Goal: Information Seeking & Learning: Check status

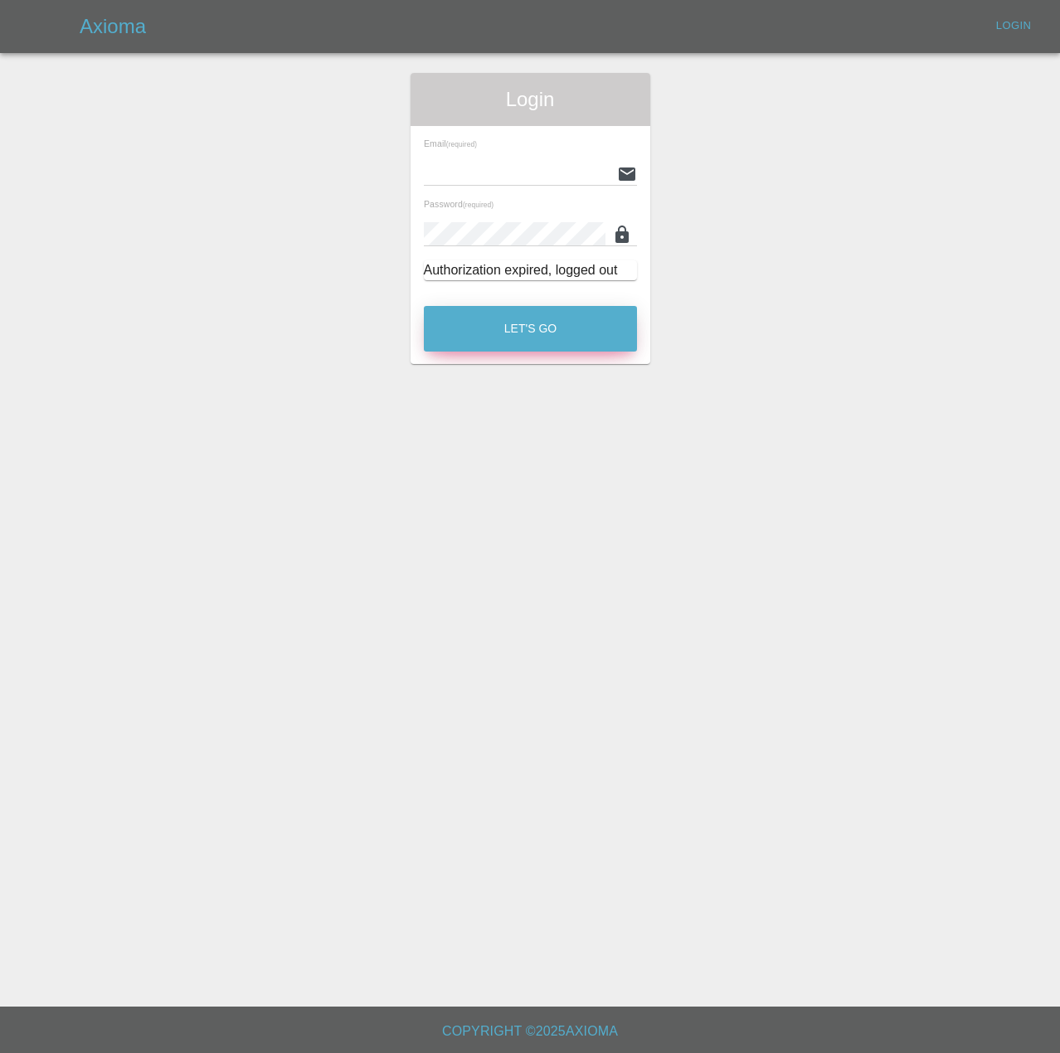
type input "[PERSON_NAME][EMAIL_ADDRESS][PERSON_NAME][DOMAIN_NAME]"
click at [574, 352] on button "Let's Go" at bounding box center [530, 329] width 213 height 46
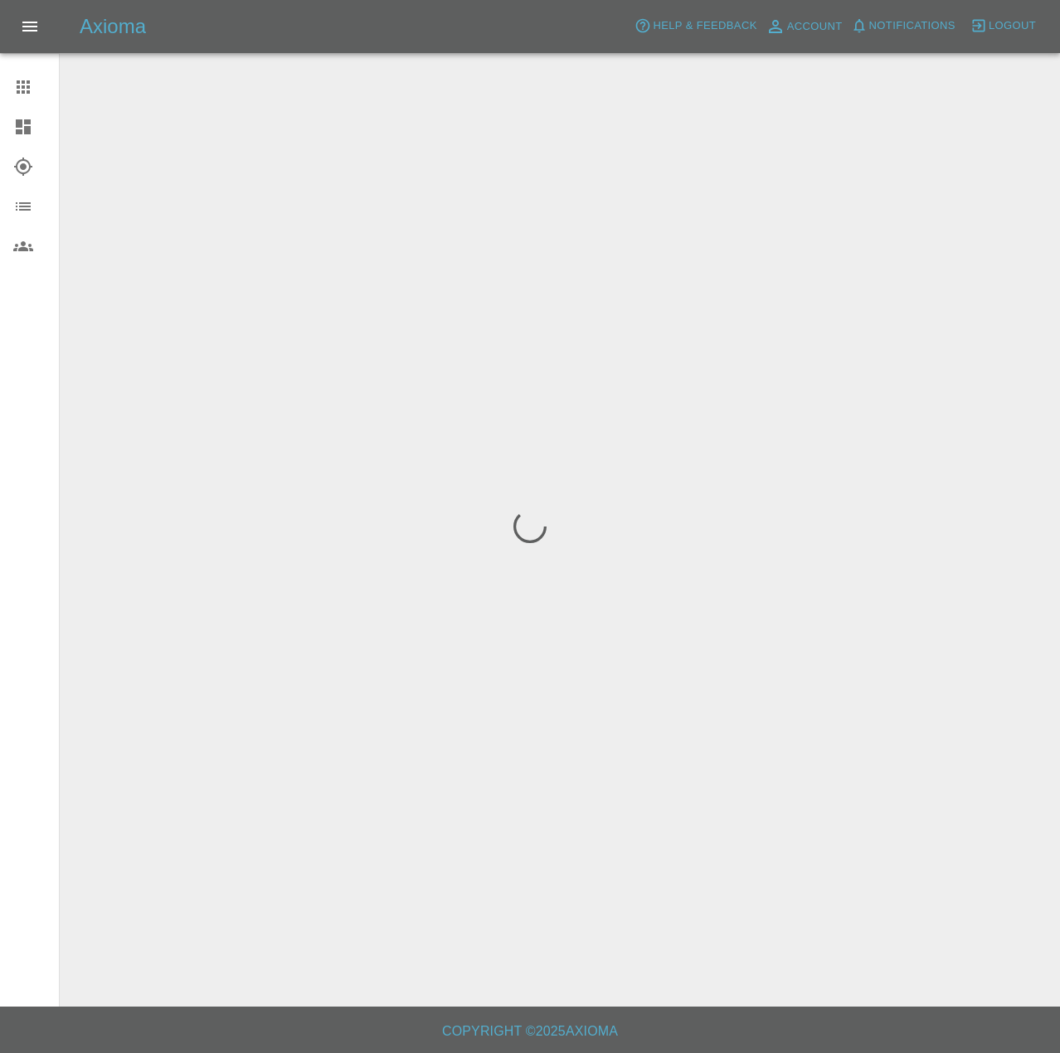
click at [869, 31] on span "Notifications" at bounding box center [912, 26] width 86 height 19
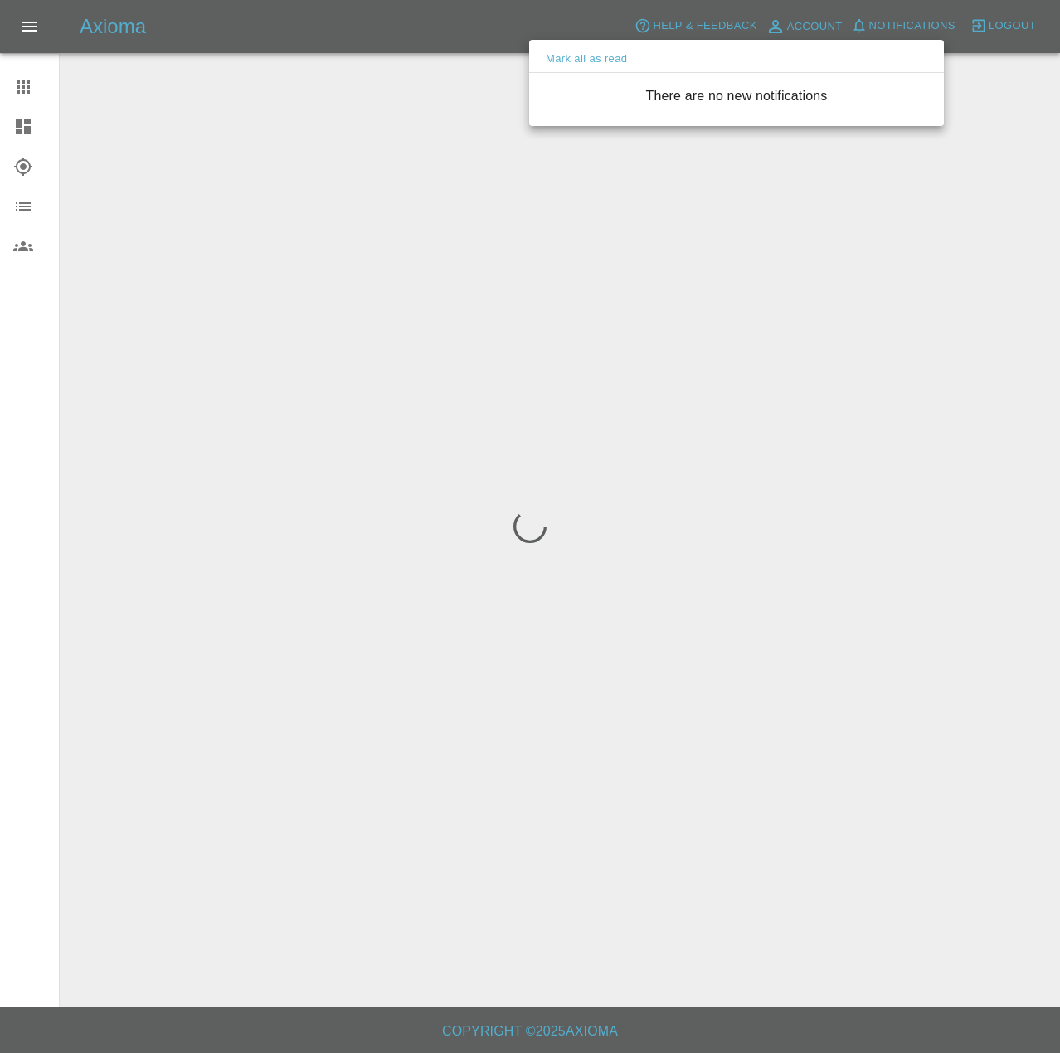
click at [32, 129] on div at bounding box center [530, 526] width 1060 height 1053
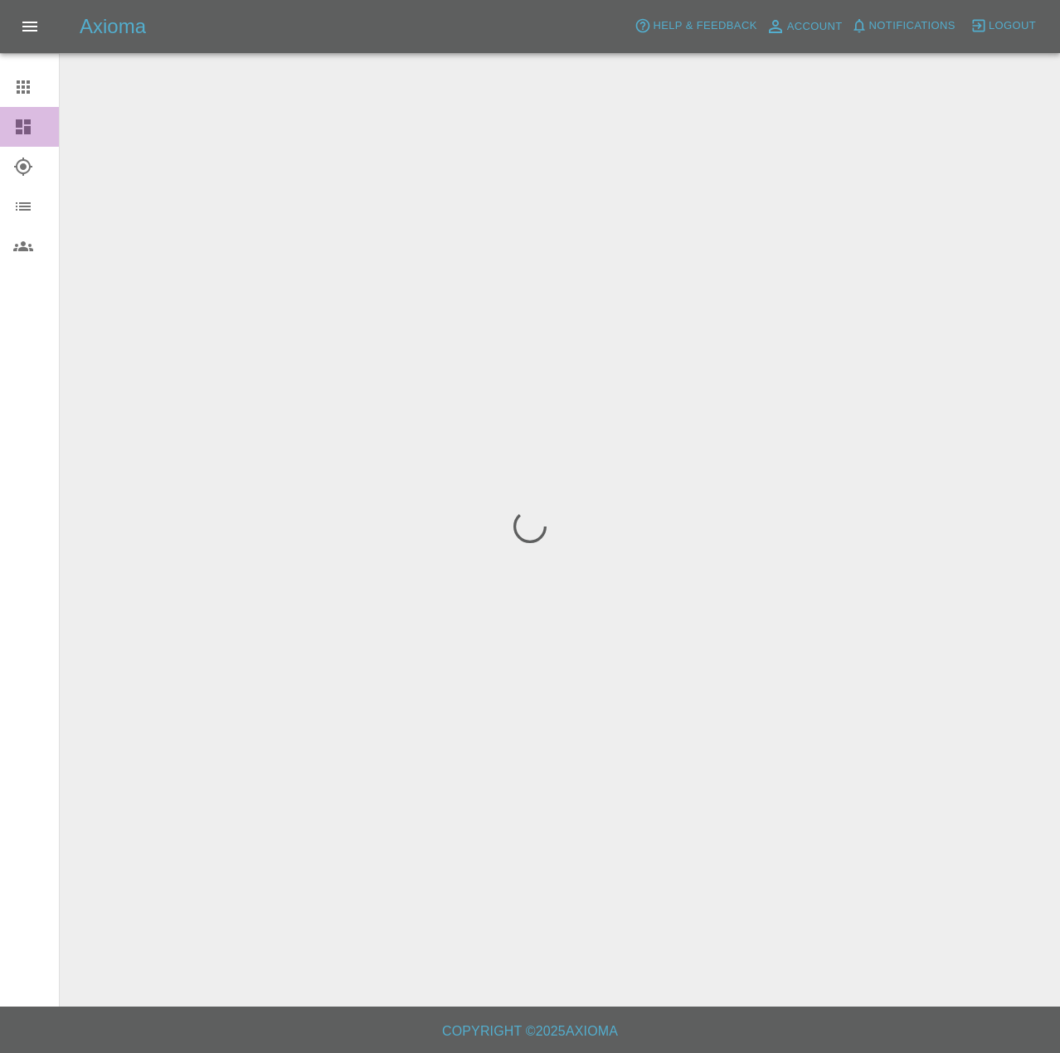
click at [25, 137] on icon at bounding box center [23, 127] width 20 height 20
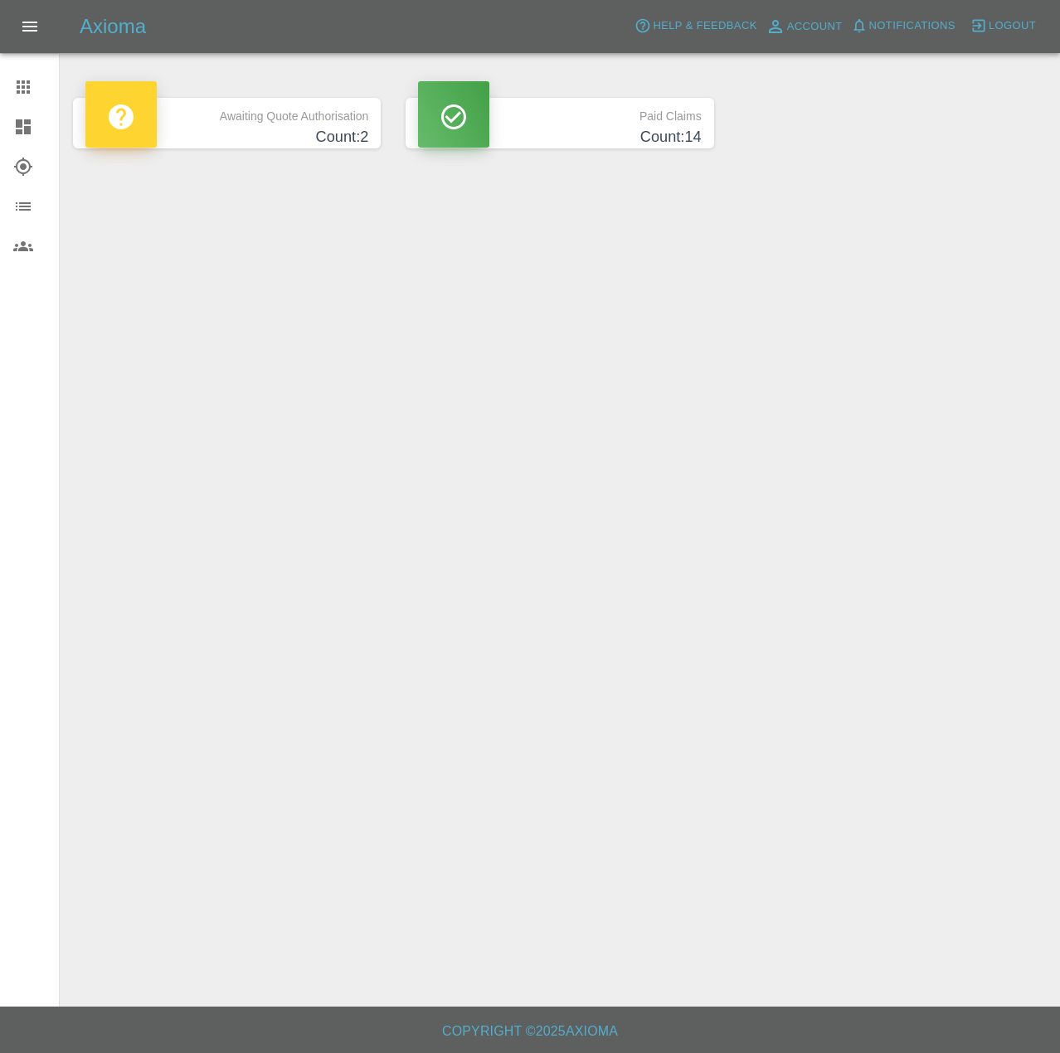
click at [312, 123] on p "Awaiting Quote Authorisation" at bounding box center [226, 112] width 283 height 28
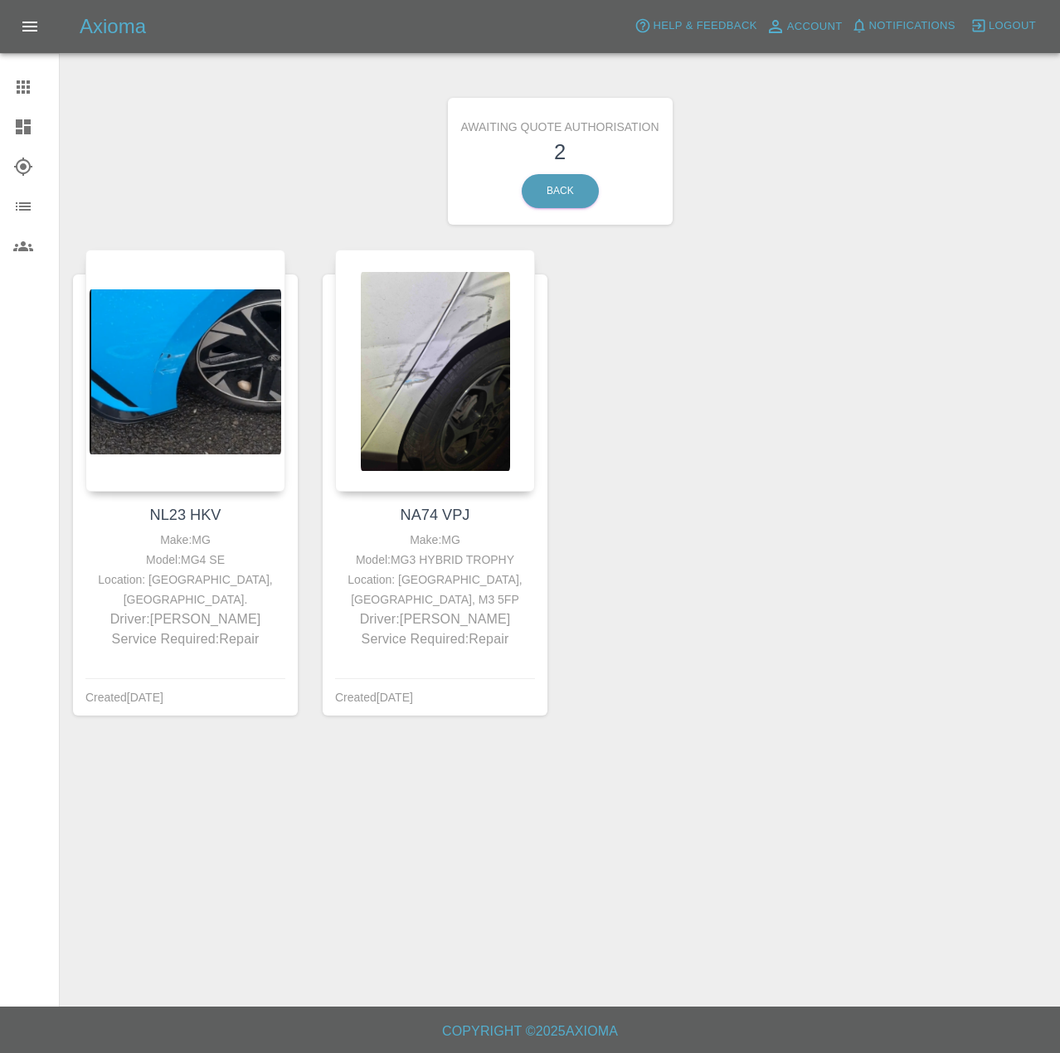
click at [558, 180] on div "Awaiting Quote Authorisation 2 Back" at bounding box center [560, 161] width 225 height 127
click at [565, 197] on link "Back" at bounding box center [560, 191] width 77 height 34
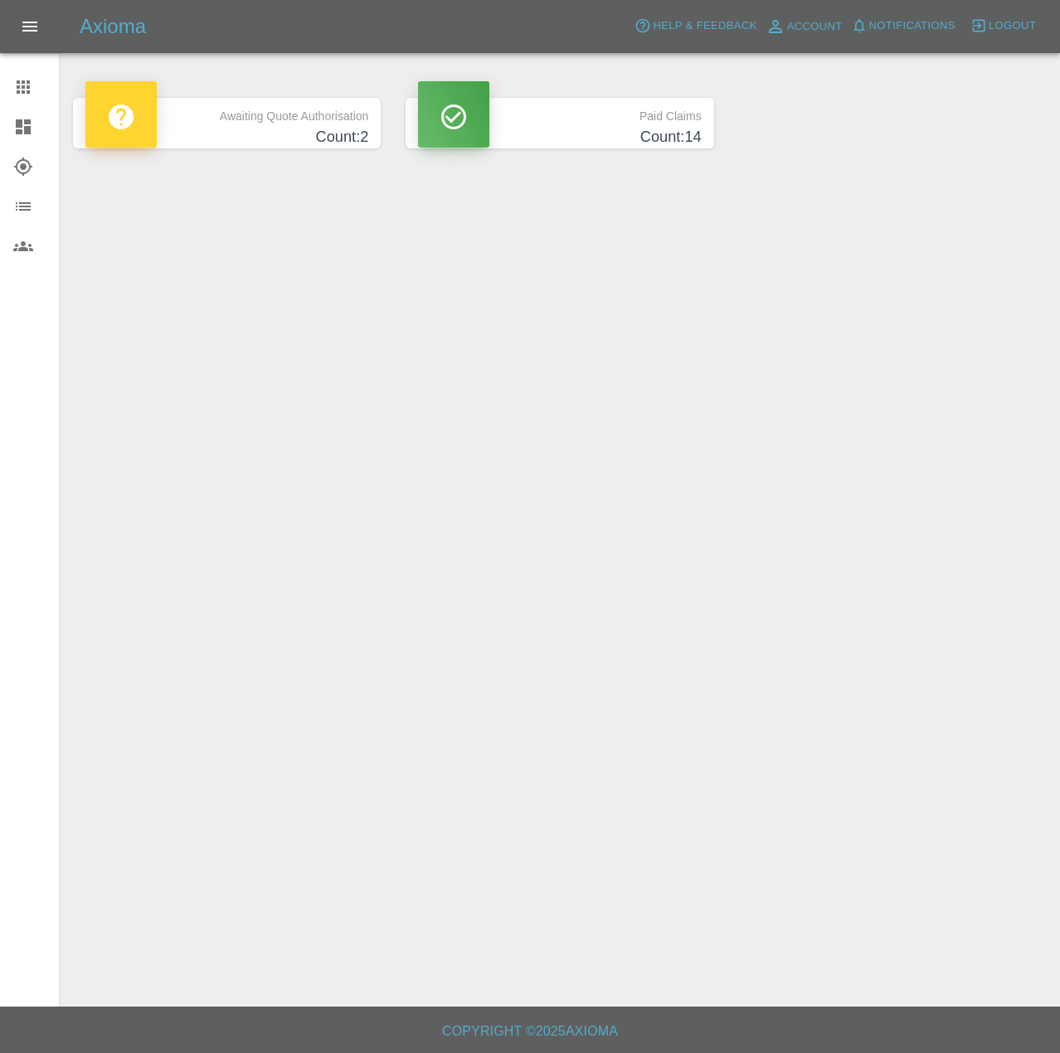
click at [579, 136] on h4 "Count: 14" at bounding box center [559, 137] width 283 height 22
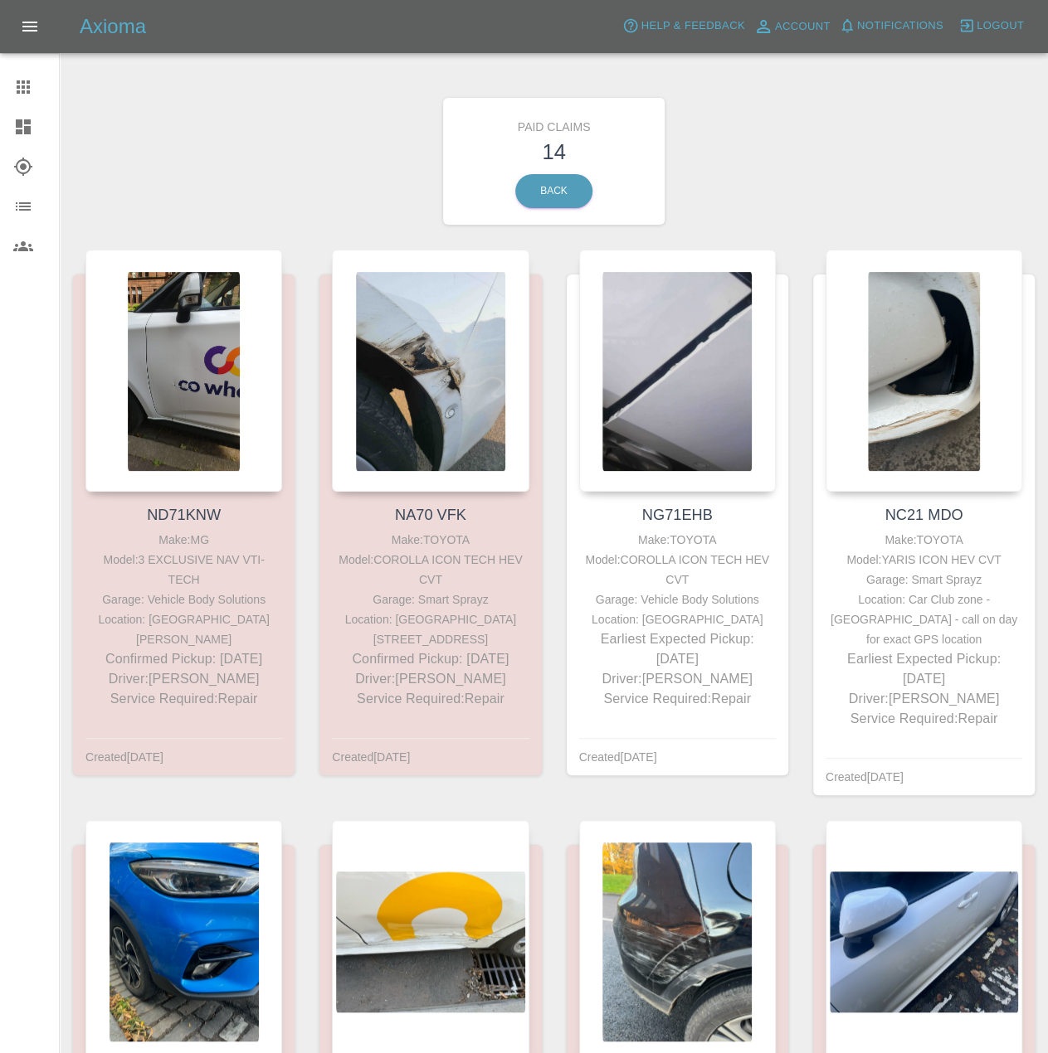
click at [20, 124] on icon at bounding box center [23, 127] width 20 height 20
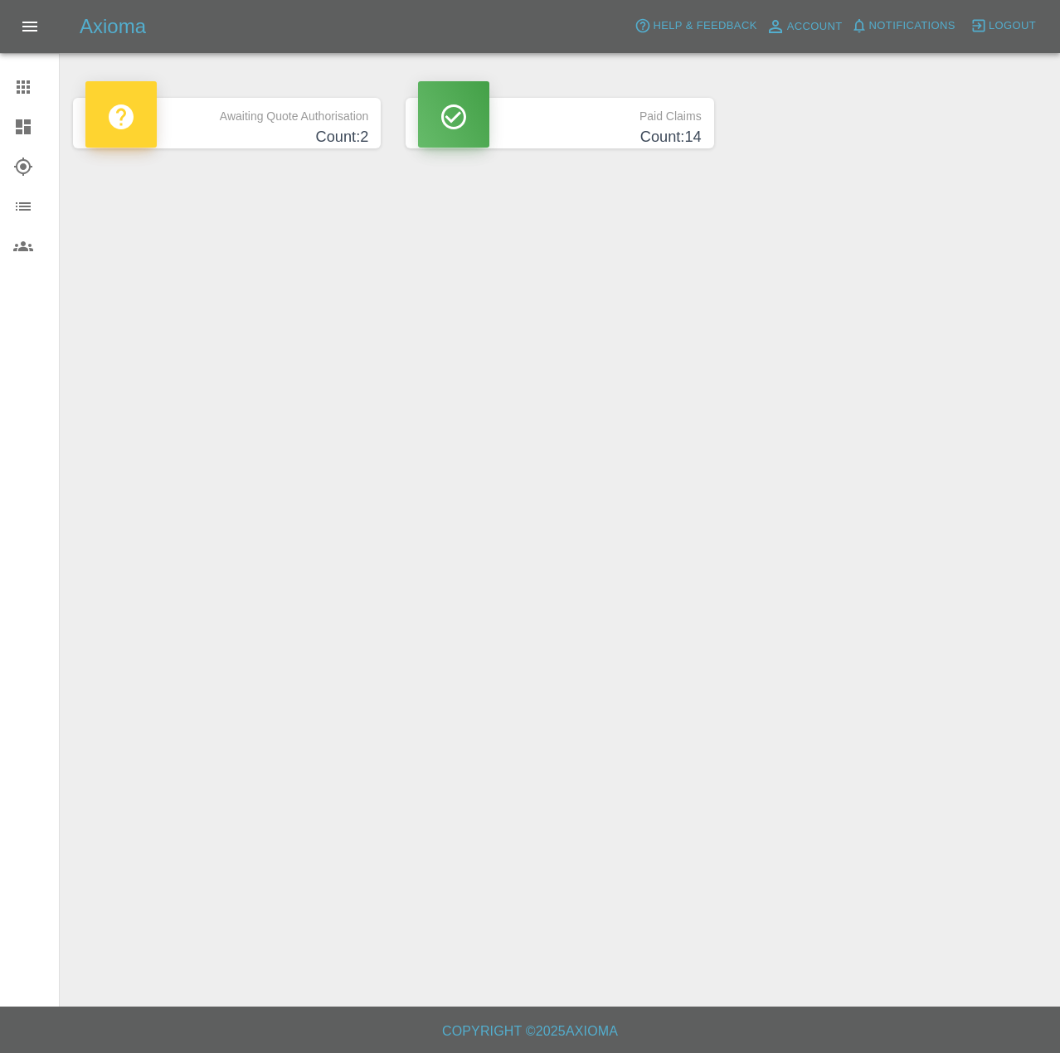
click at [16, 80] on icon at bounding box center [23, 87] width 20 height 20
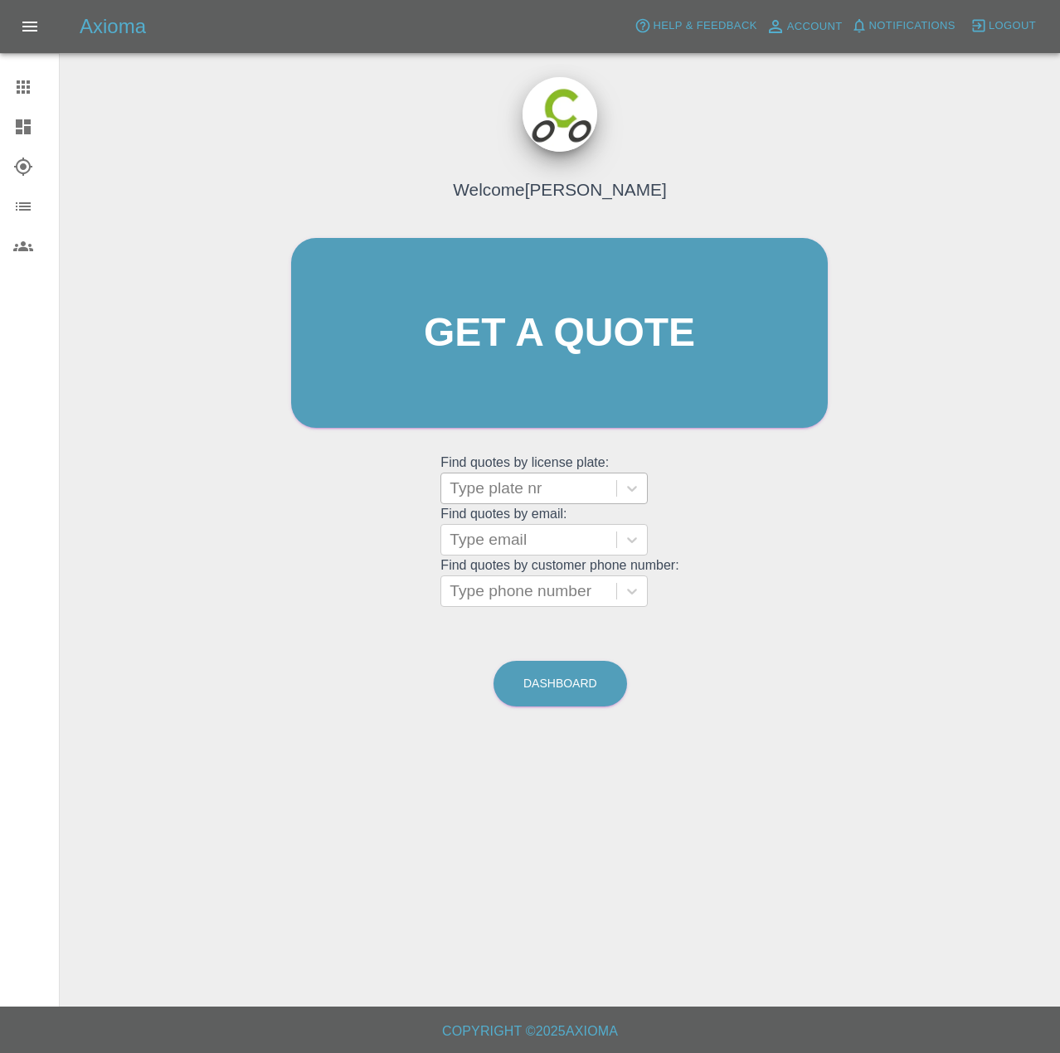
click at [524, 500] on div at bounding box center [529, 488] width 158 height 23
click at [465, 499] on input "nj25xul" at bounding box center [477, 489] width 55 height 20
type input "nj25 xul"
click at [879, 27] on span "Notifications" at bounding box center [912, 26] width 86 height 19
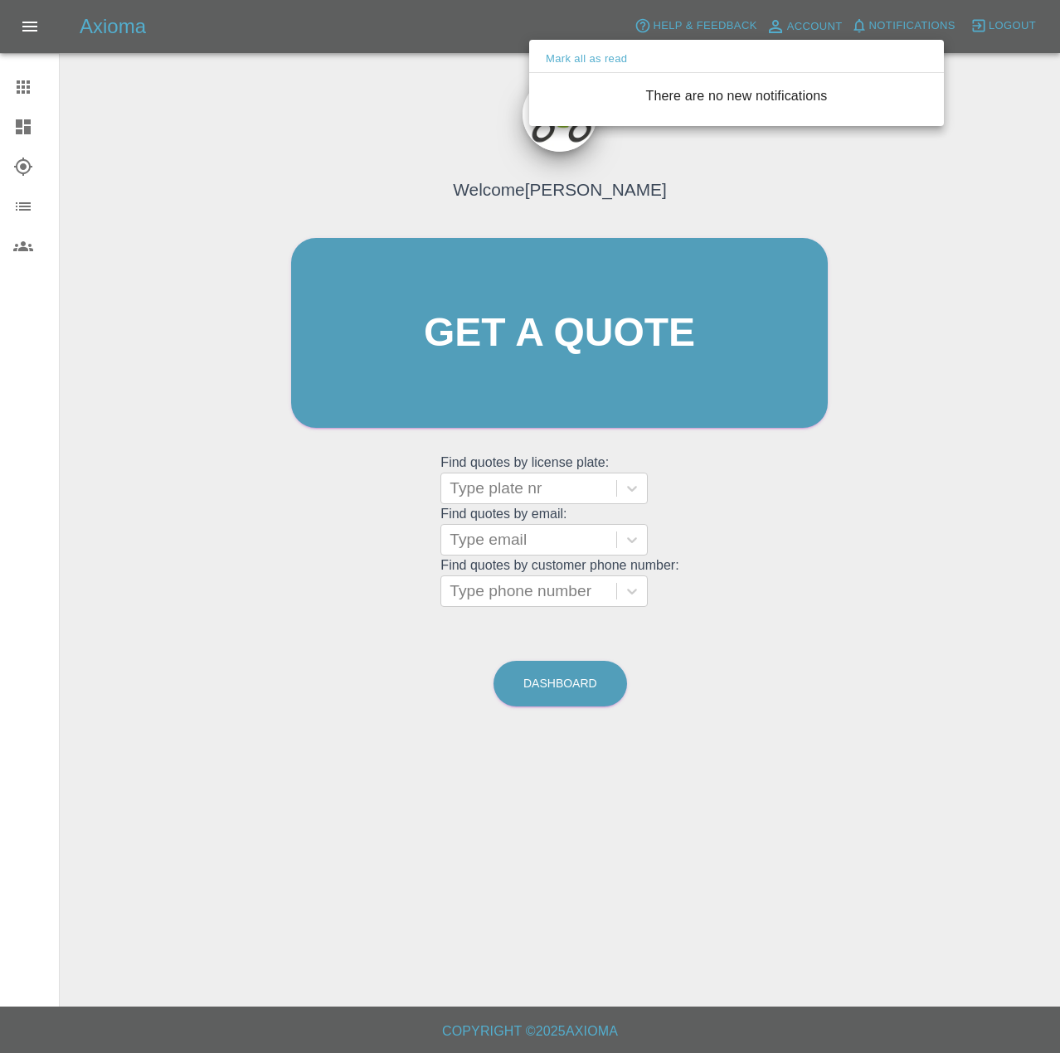
click at [22, 122] on div at bounding box center [530, 526] width 1060 height 1053
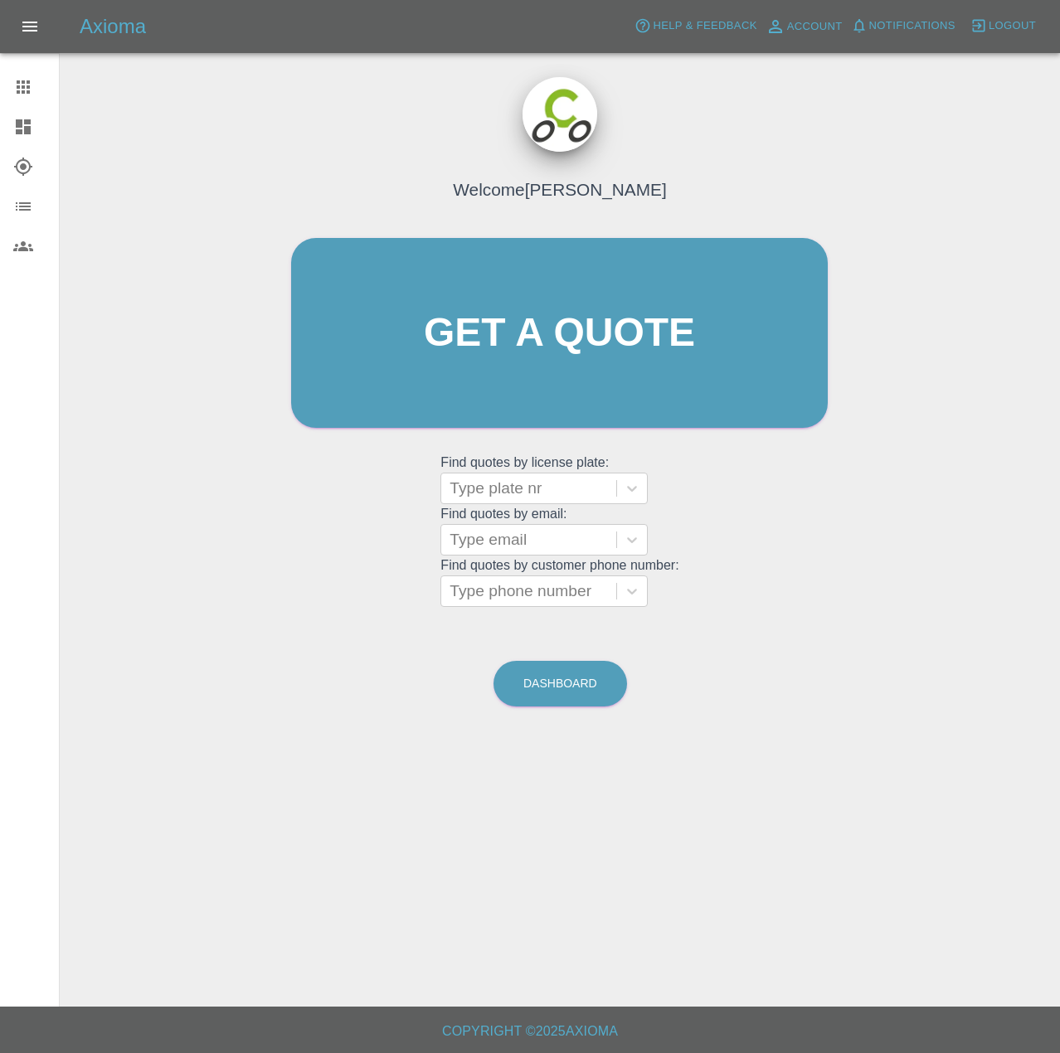
click at [28, 130] on icon at bounding box center [23, 126] width 15 height 15
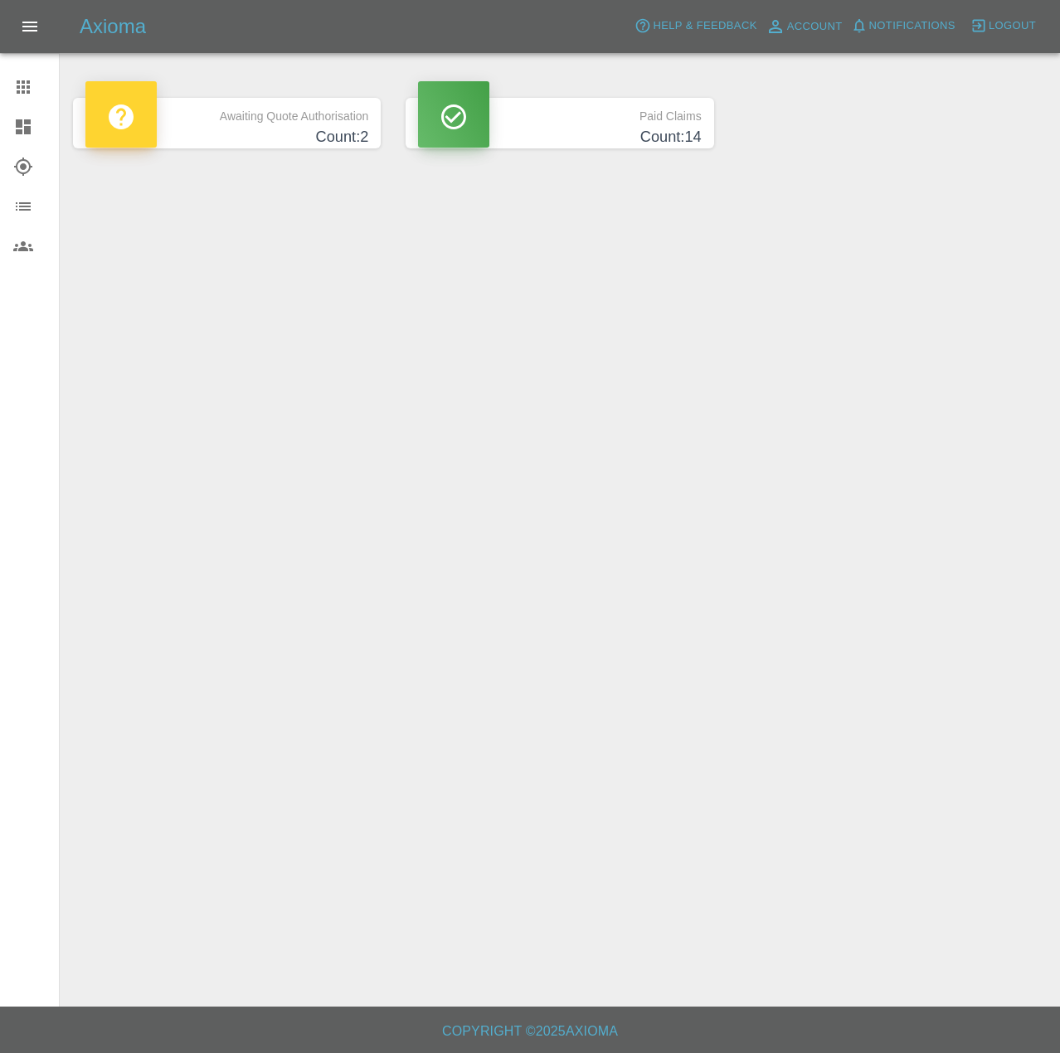
click at [33, 86] on icon at bounding box center [23, 87] width 20 height 20
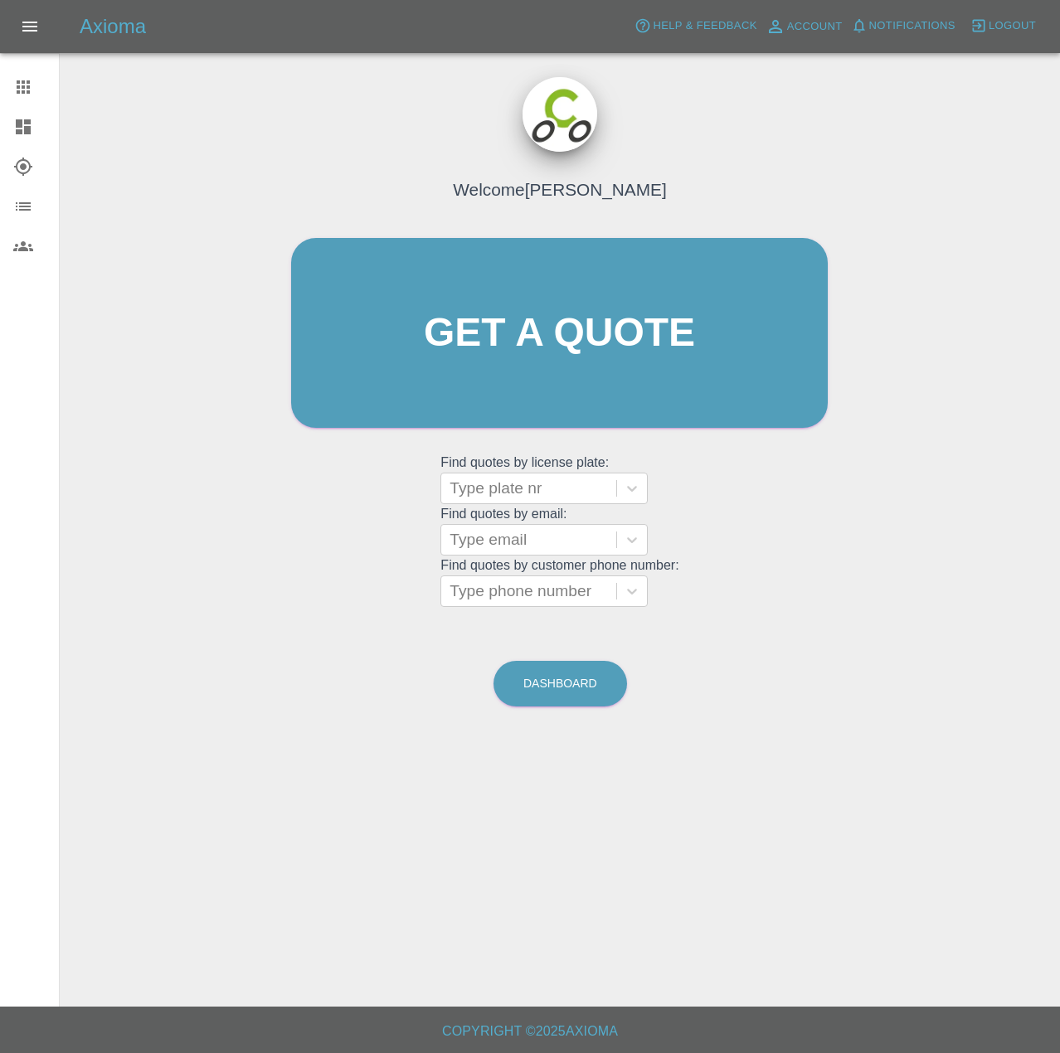
click at [32, 175] on icon at bounding box center [23, 167] width 18 height 18
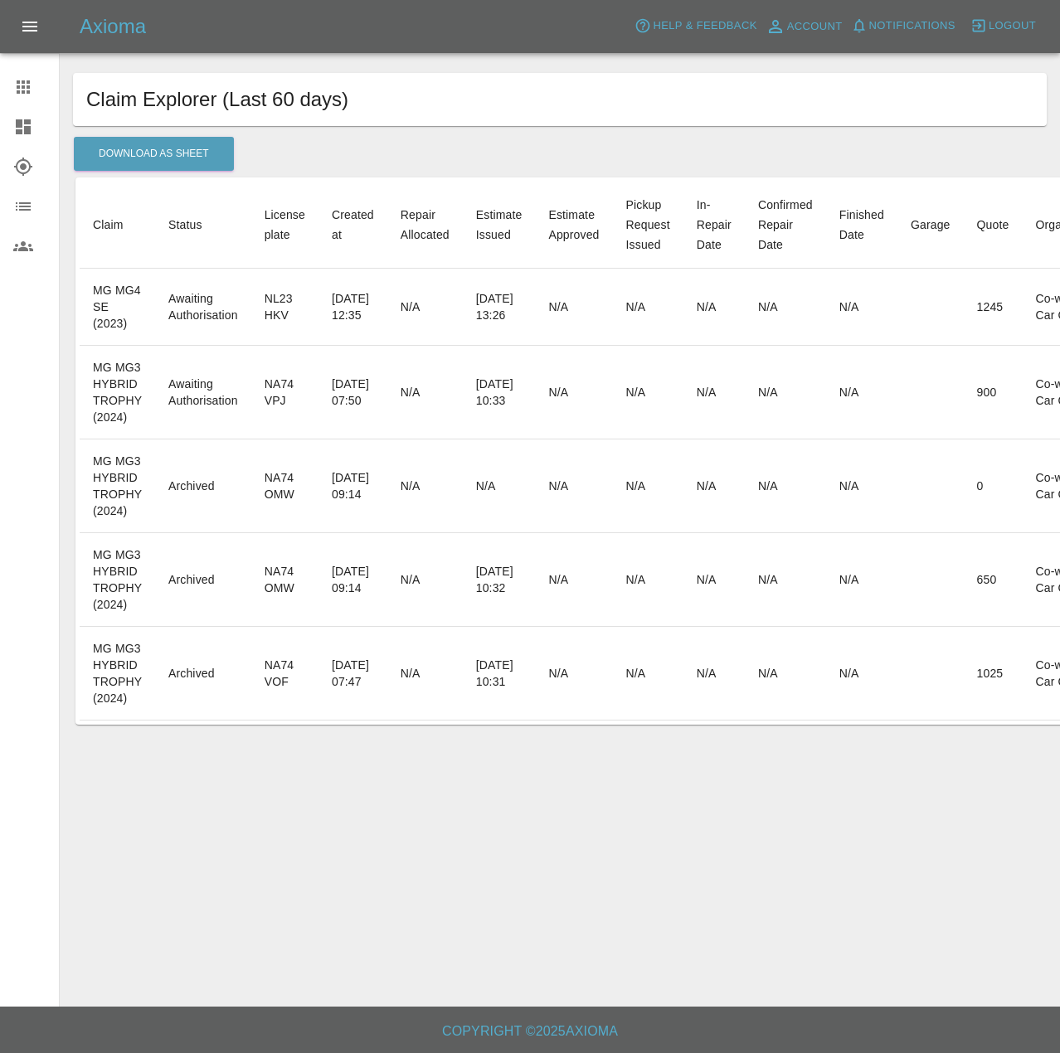
click at [38, 216] on div at bounding box center [36, 207] width 46 height 20
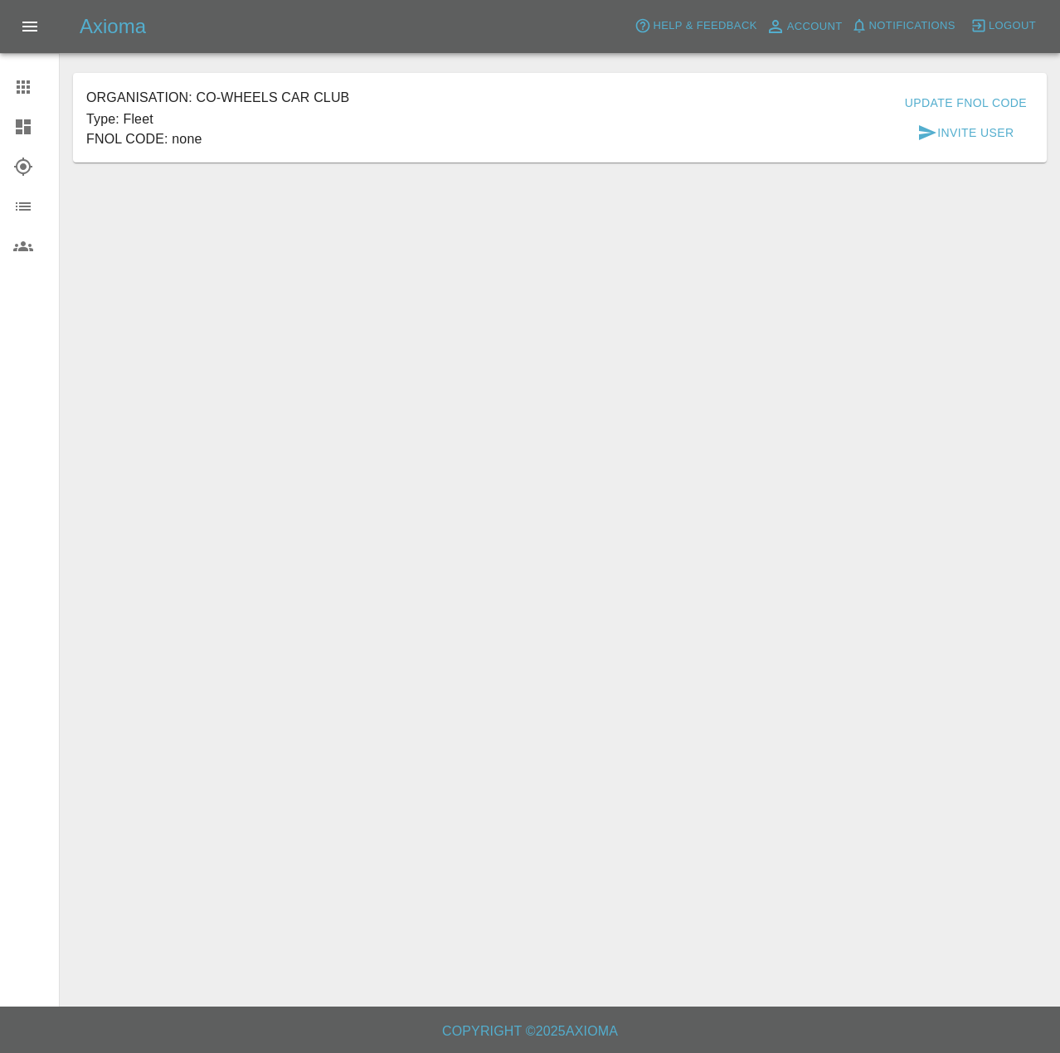
click at [32, 177] on icon at bounding box center [23, 167] width 20 height 20
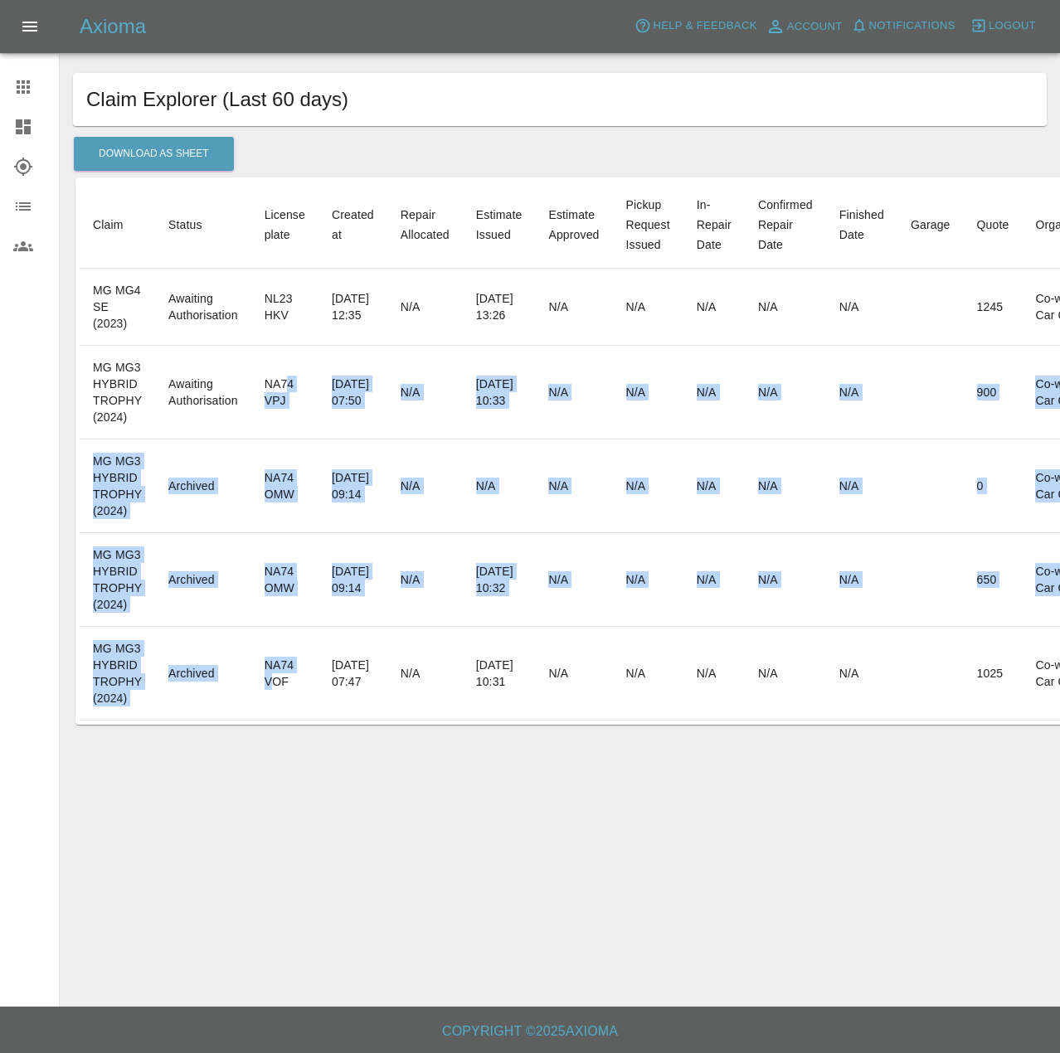
drag, startPoint x: 300, startPoint y: 775, endPoint x: 319, endPoint y: 386, distance: 389.5
click at [320, 392] on tbody "MG MG4 SE (2023) Awaiting Authorisation NL23 HKV [DATE] 12:35 N/A [DATE] 13:26 …" at bounding box center [871, 495] width 1583 height 452
click at [387, 429] on td "[DATE] 07:50" at bounding box center [353, 393] width 69 height 94
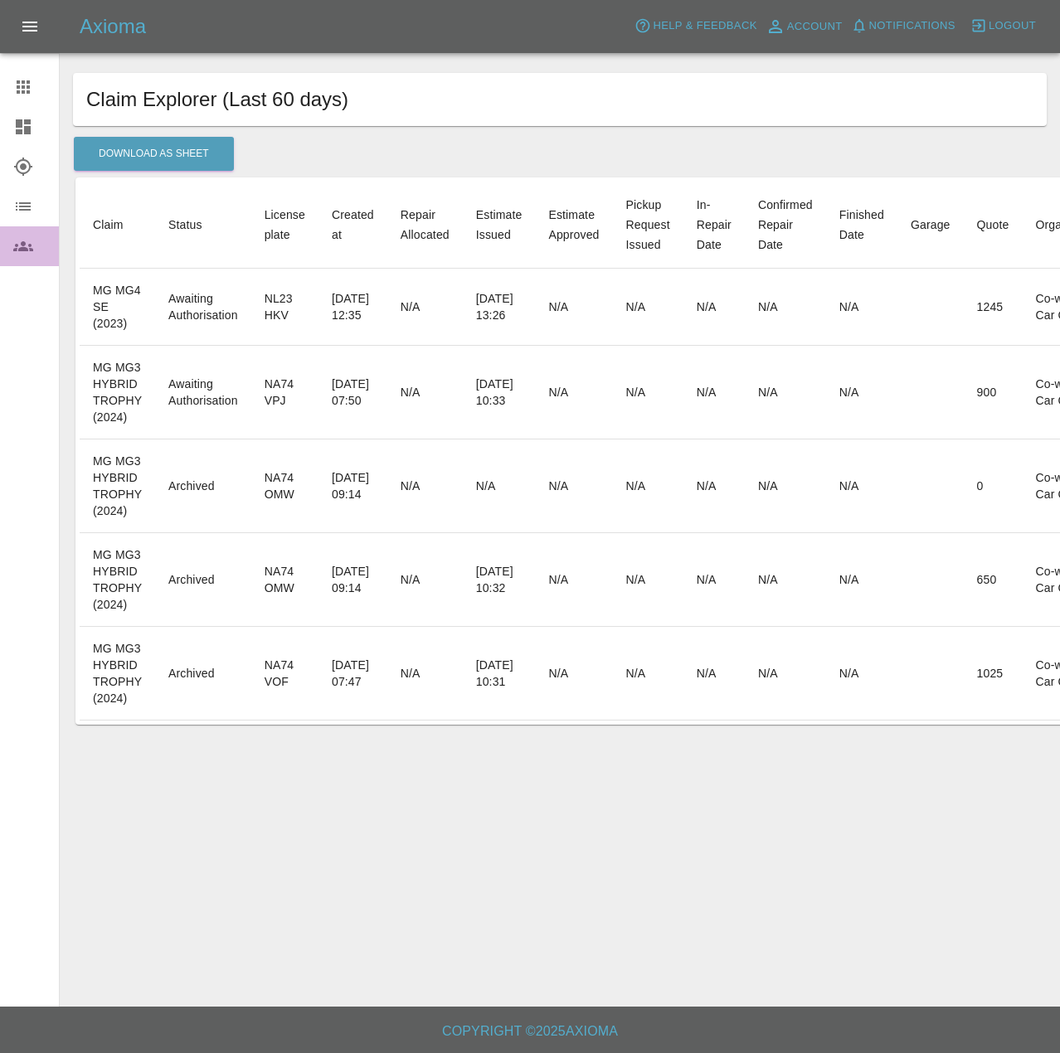
click at [50, 256] on div at bounding box center [36, 246] width 46 height 20
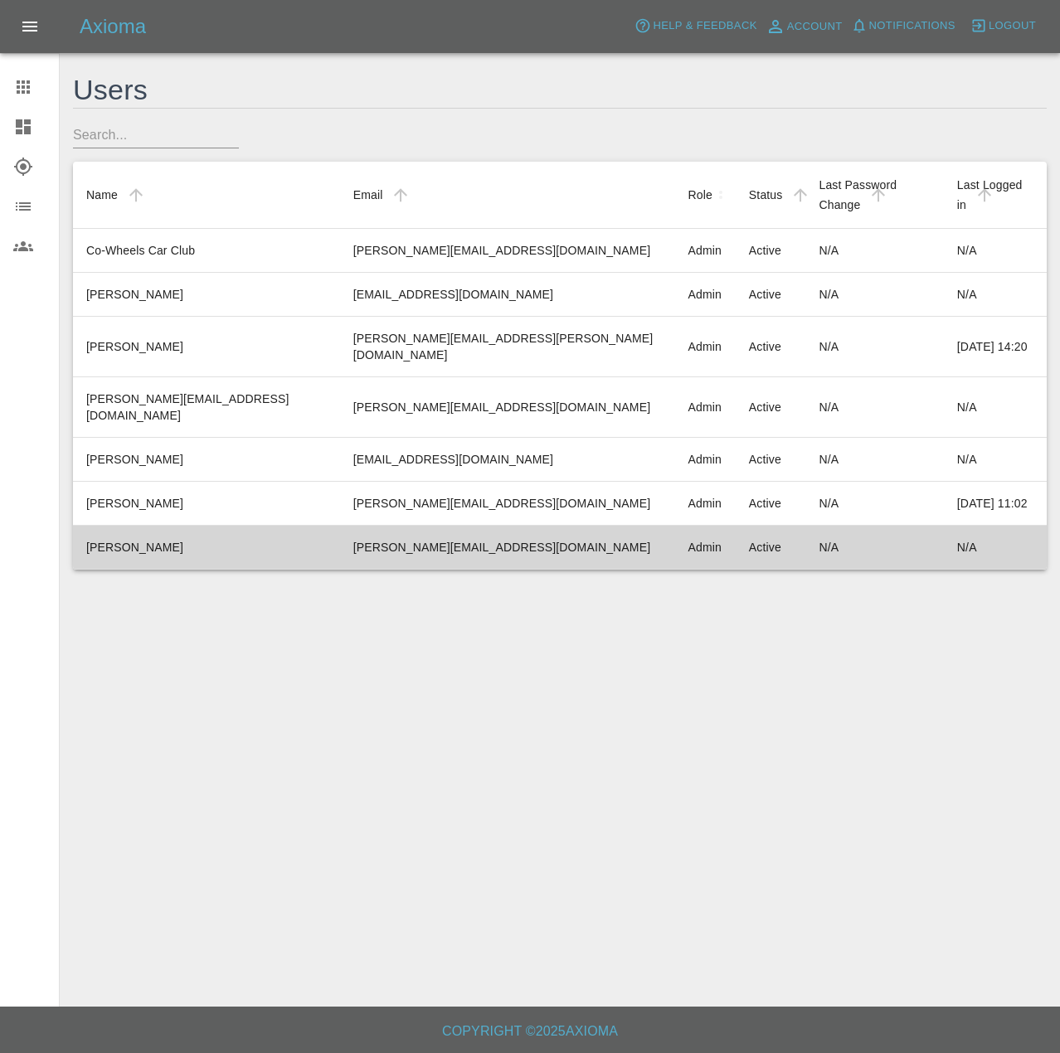
click at [245, 540] on td "[PERSON_NAME]" at bounding box center [206, 548] width 267 height 44
